Goal: Information Seeking & Learning: Learn about a topic

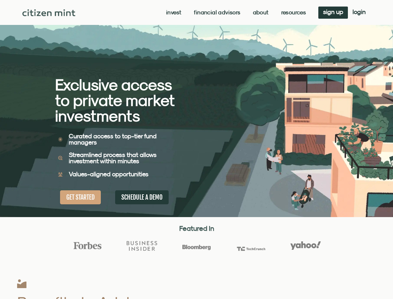
click at [196, 149] on div "Exclusive access to private market investments Exclusive access to private mark…" at bounding box center [126, 108] width 142 height 217
click at [173, 12] on link "Invest" at bounding box center [173, 12] width 15 height 6
click at [293, 12] on link "Resources" at bounding box center [294, 12] width 25 height 6
